Goal: Task Accomplishment & Management: Complete application form

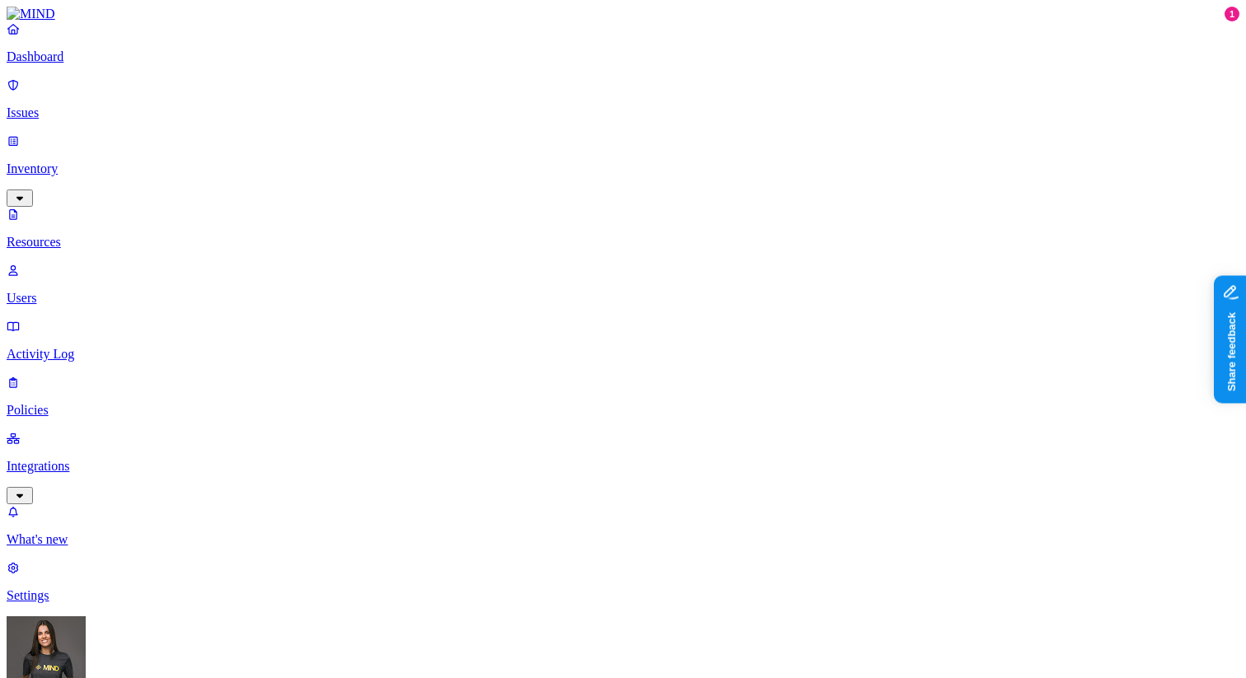
click at [98, 459] on p "Integrations" at bounding box center [623, 466] width 1233 height 15
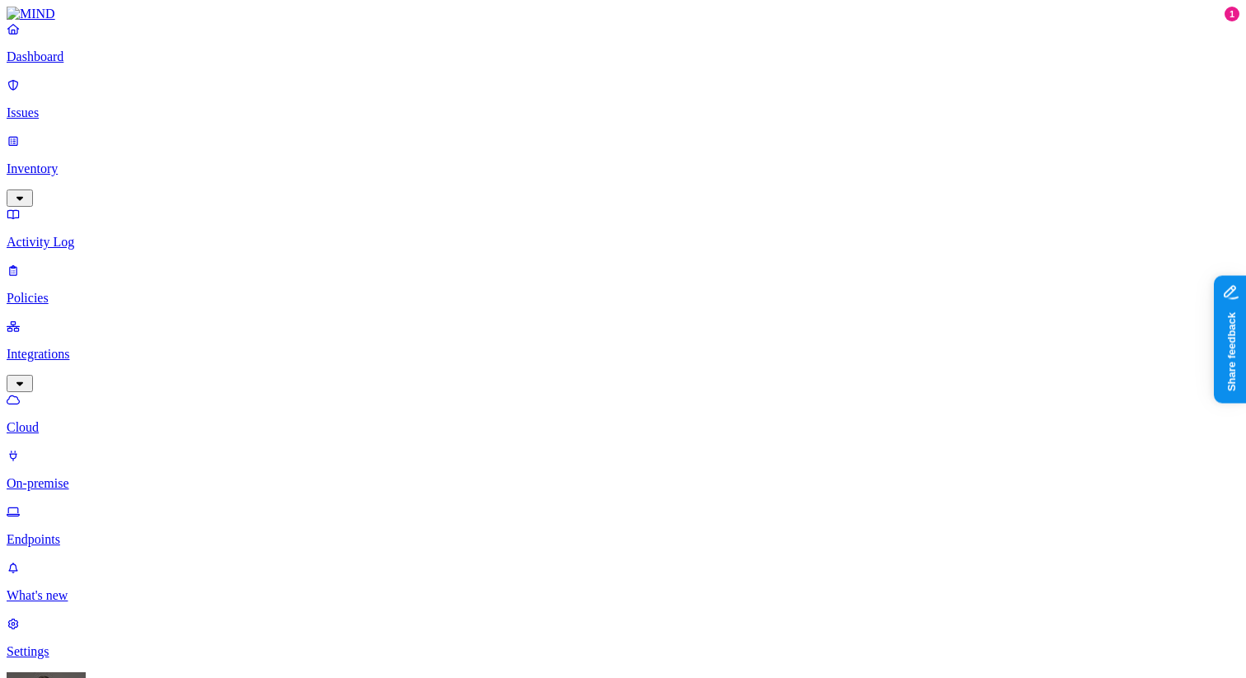
click at [101, 291] on p "Policies" at bounding box center [623, 298] width 1233 height 15
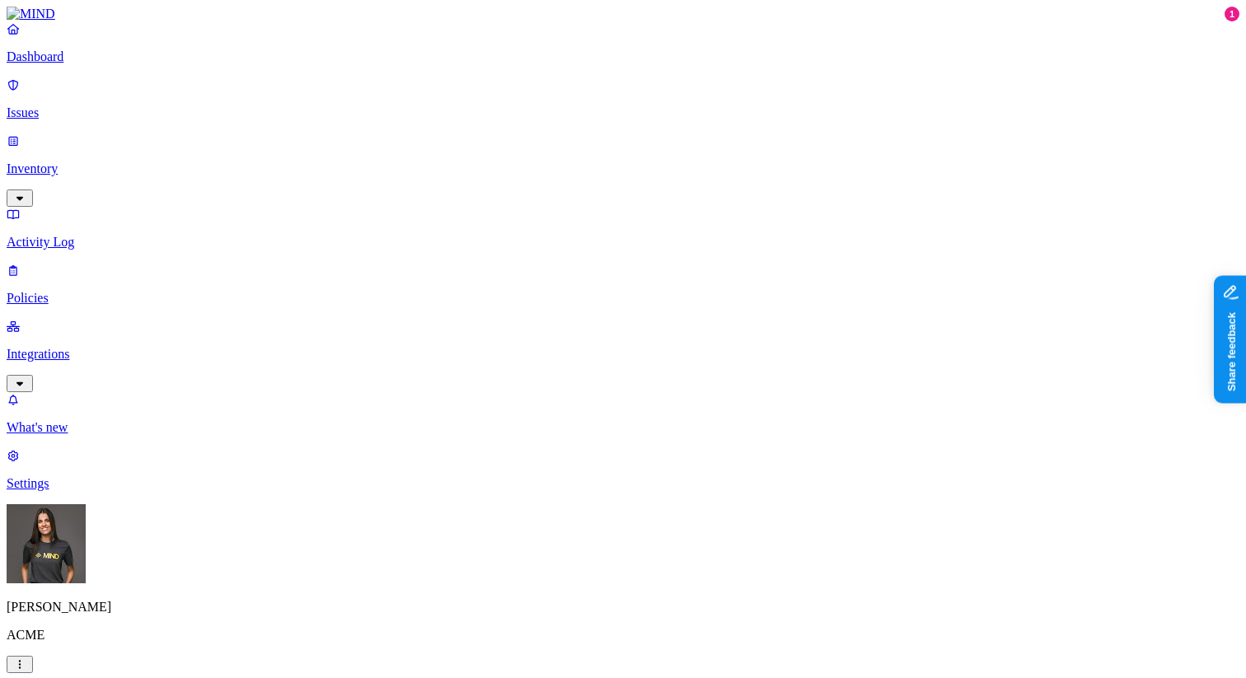
click at [551, 367] on label "Groups" at bounding box center [537, 360] width 39 height 14
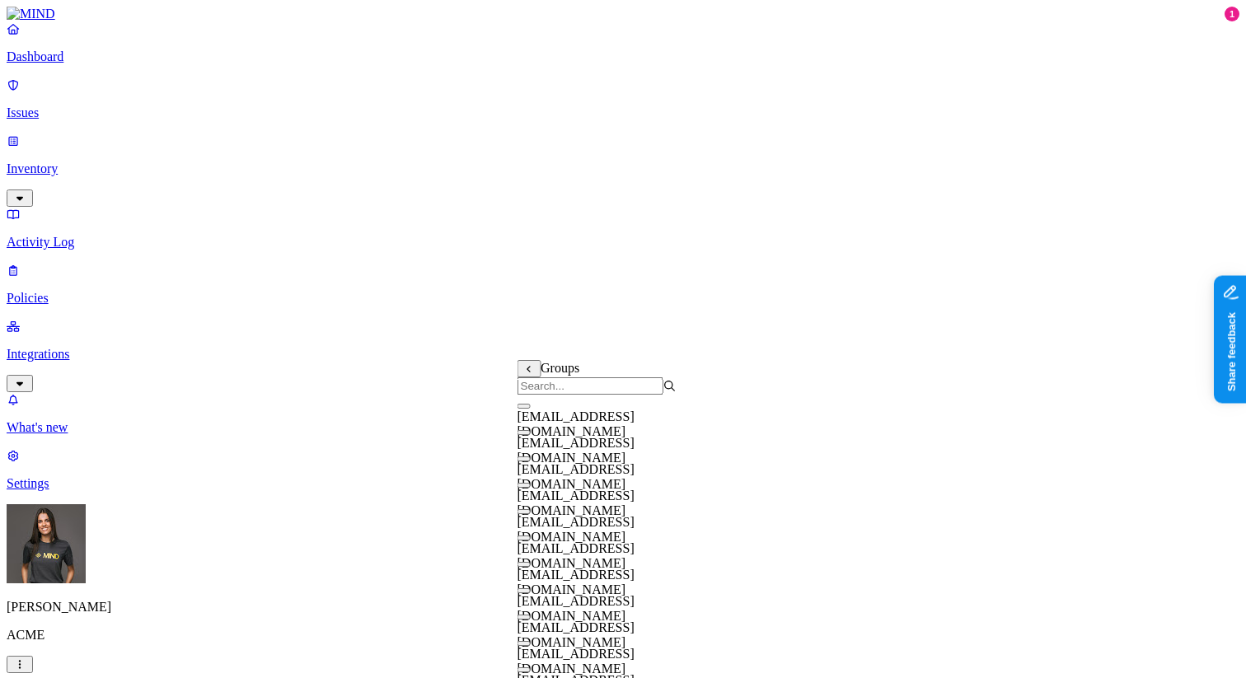
scroll to position [573, 0]
